Goal: Information Seeking & Learning: Understand process/instructions

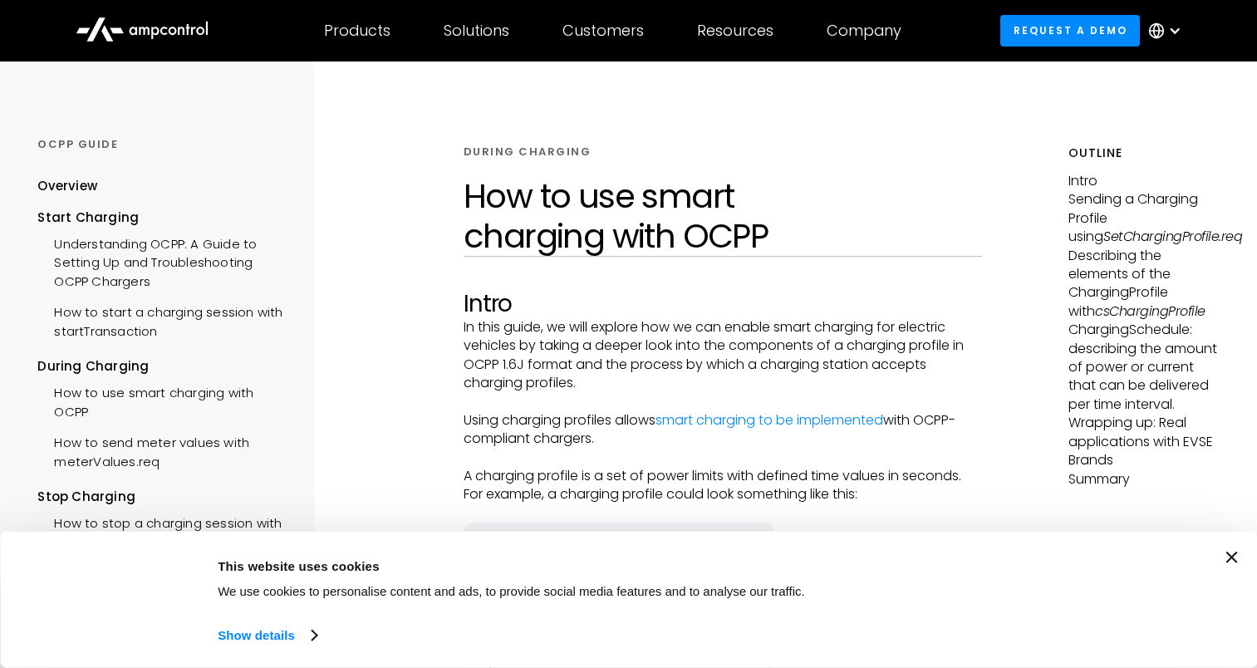
scroll to position [665, 0]
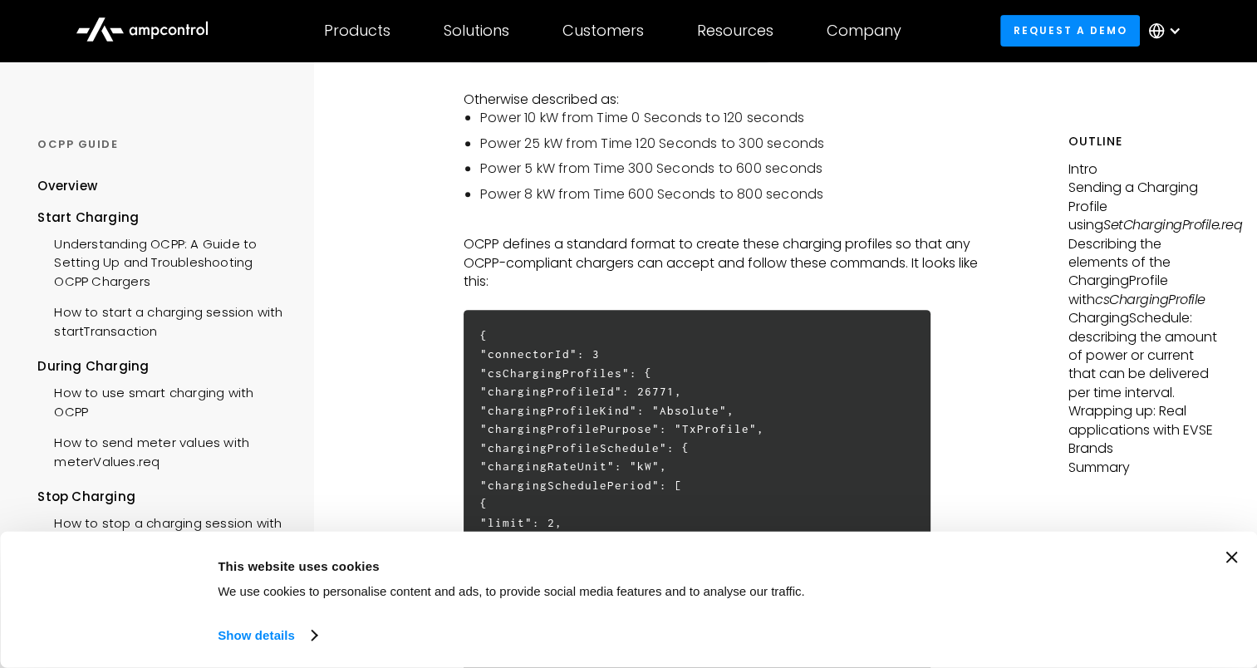
click at [1237, 553] on icon "Close banner" at bounding box center [1231, 558] width 12 height 12
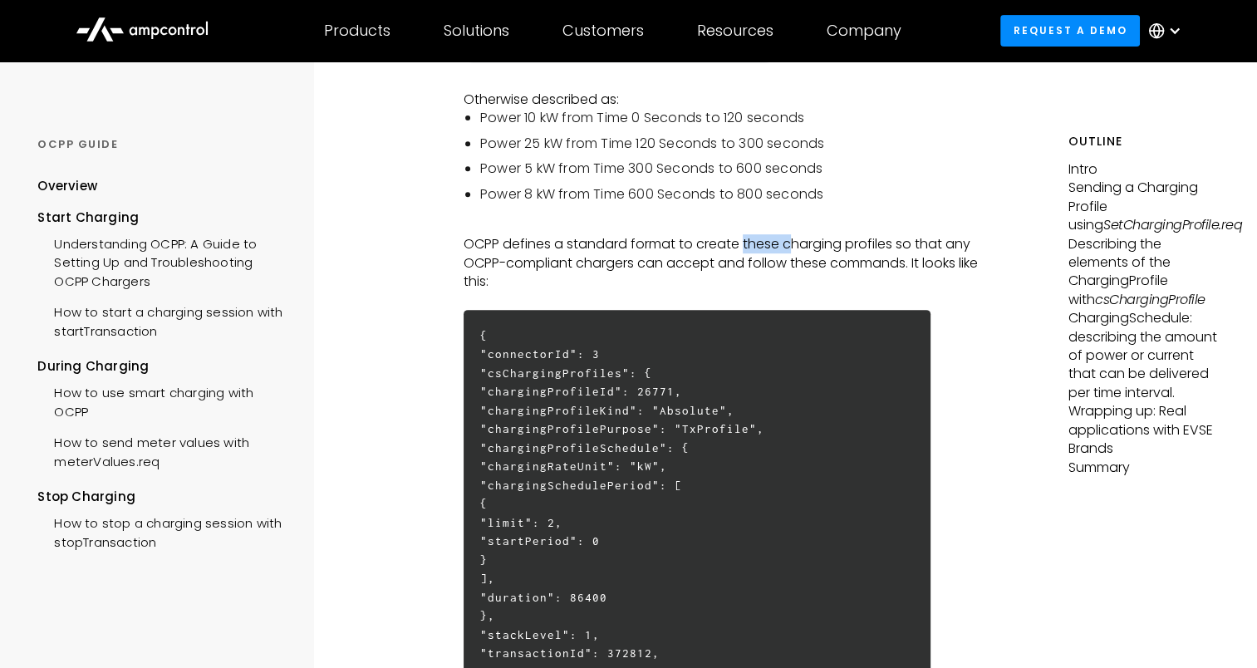
drag, startPoint x: 744, startPoint y: 243, endPoint x: 791, endPoint y: 246, distance: 47.5
click at [791, 246] on p "OCPP defines a standard format to create these charging profiles so that any OC…" at bounding box center [723, 263] width 518 height 56
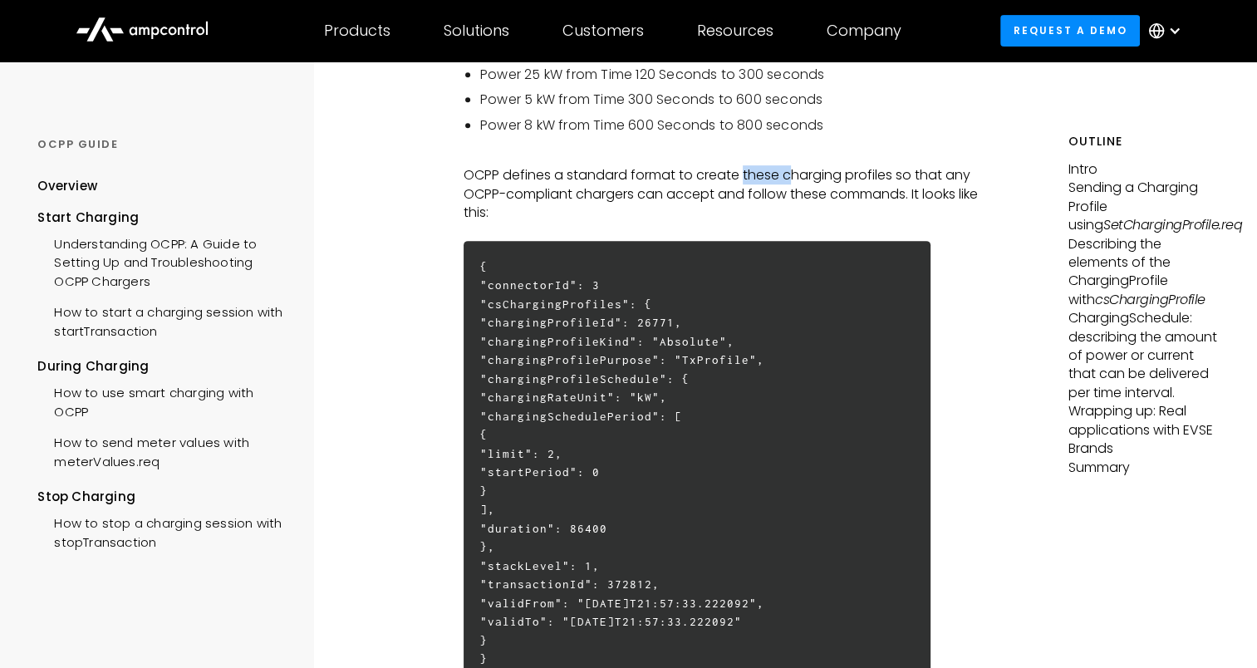
scroll to position [831, 0]
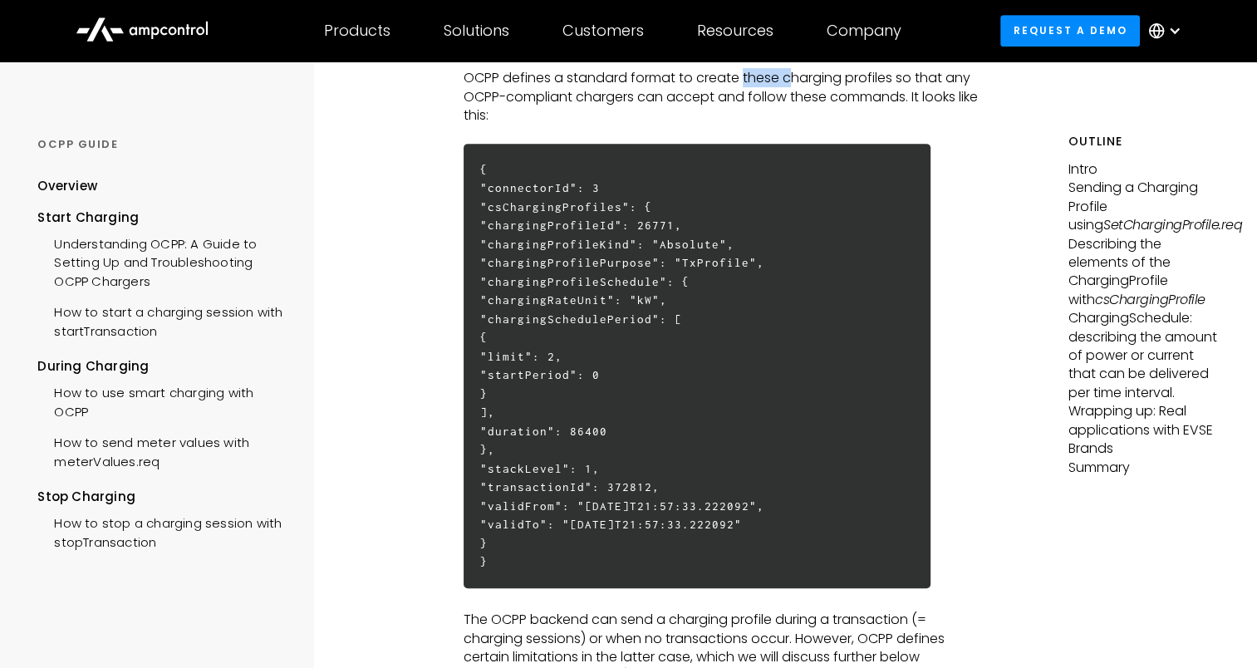
drag, startPoint x: 551, startPoint y: 209, endPoint x: 667, endPoint y: 215, distance: 116.5
click at [667, 215] on h6 "{ "connectorId": 3 "csChargingProfiles": { "chargingProfileId": 26771, "chargin…" at bounding box center [697, 366] width 467 height 444
drag, startPoint x: 667, startPoint y: 215, endPoint x: 715, endPoint y: 231, distance: 50.7
click at [715, 231] on h6 "{ "connectorId": 3 "csChargingProfiles": { "chargingProfileId": 26771, "chargin…" at bounding box center [697, 366] width 467 height 444
drag, startPoint x: 715, startPoint y: 231, endPoint x: 724, endPoint y: 248, distance: 19.3
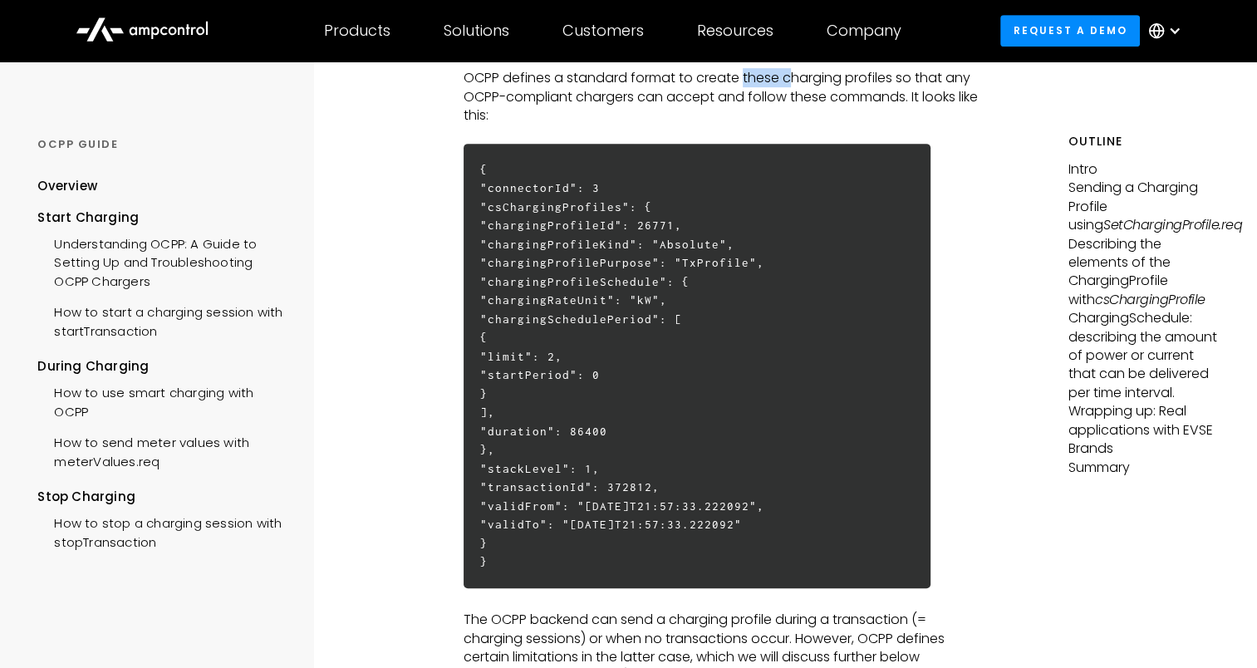
click at [724, 248] on h6 "{ "connectorId": 3 "csChargingProfiles": { "chargingProfileId": 26771, "chargin…" at bounding box center [697, 366] width 467 height 444
drag, startPoint x: 724, startPoint y: 248, endPoint x: 736, endPoint y: 265, distance: 20.8
click at [736, 265] on h6 "{ "connectorId": 3 "csChargingProfiles": { "chargingProfileId": 26771, "chargin…" at bounding box center [697, 366] width 467 height 444
drag, startPoint x: 615, startPoint y: 284, endPoint x: 751, endPoint y: 284, distance: 136.3
click at [751, 284] on h6 "{ "connectorId": 3 "csChargingProfiles": { "chargingProfileId": 26771, "chargin…" at bounding box center [697, 366] width 467 height 444
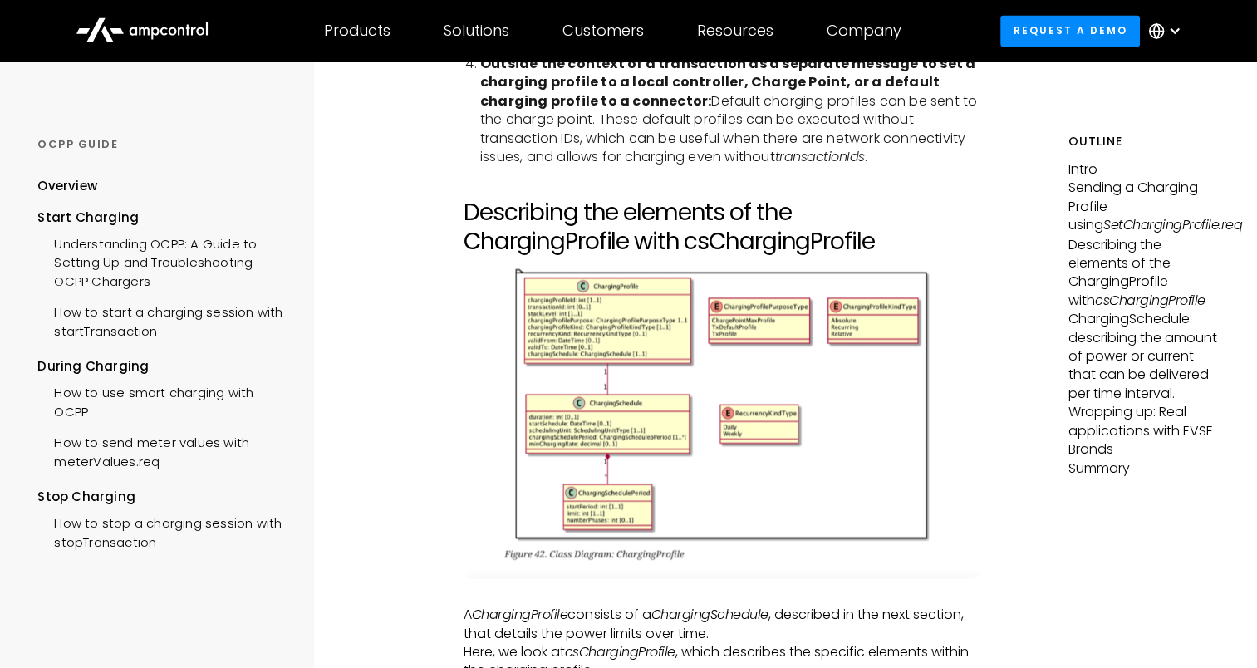
scroll to position [2908, 0]
